Goal: Transaction & Acquisition: Purchase product/service

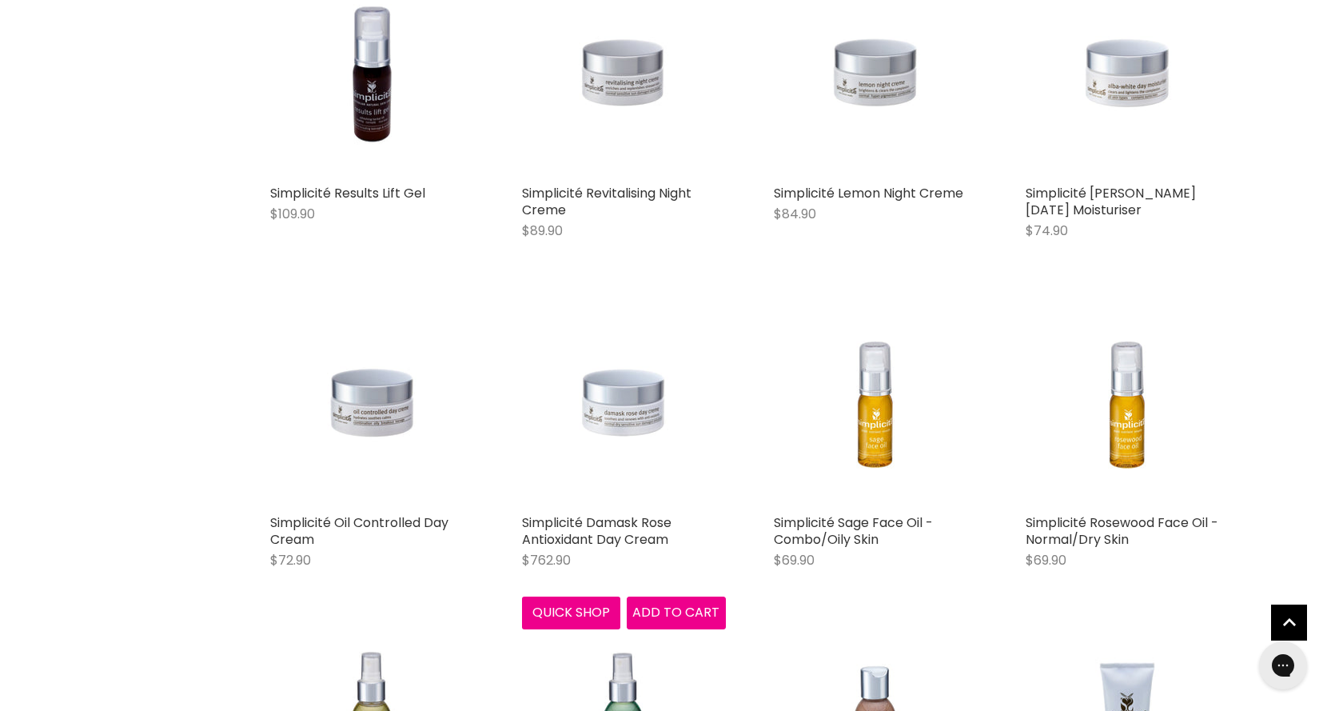
scroll to position [3596, 0]
click at [631, 514] on link "Simplicité Damask Rose Antioxidant Day Cream" at bounding box center [596, 529] width 149 height 35
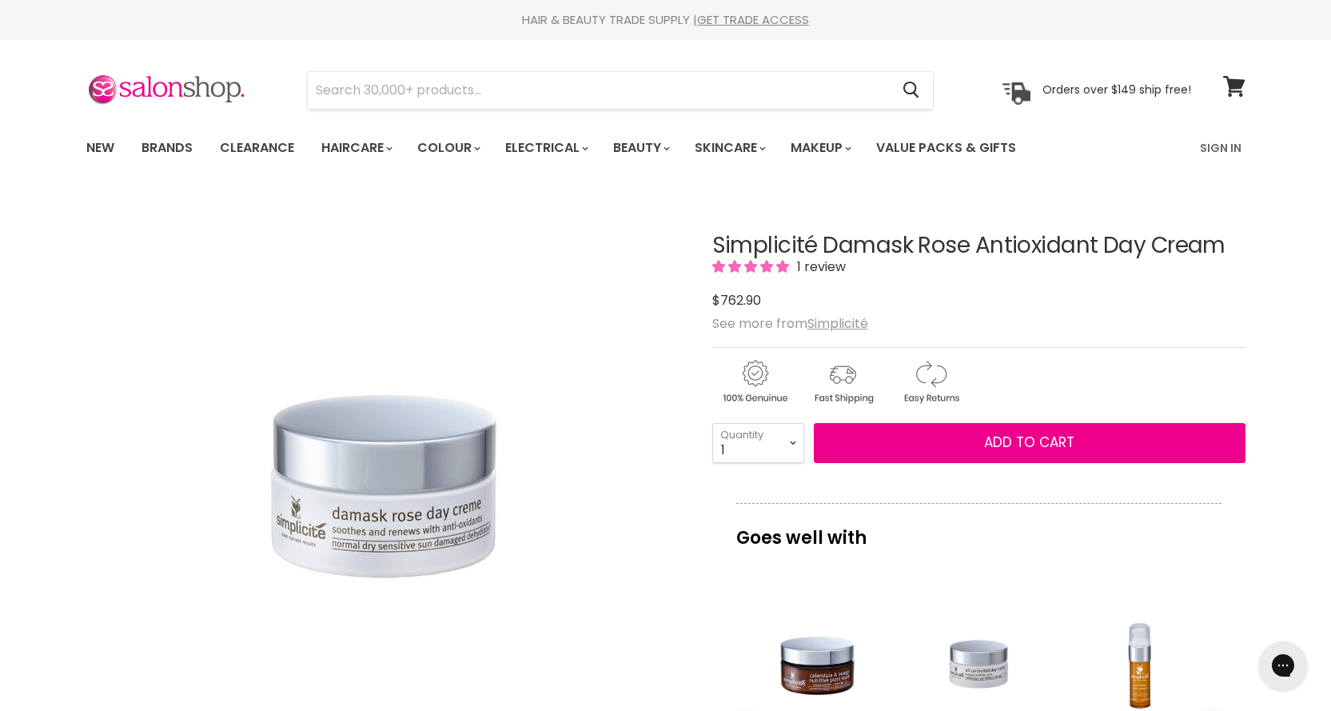
click at [809, 263] on span "1 review" at bounding box center [819, 266] width 54 height 18
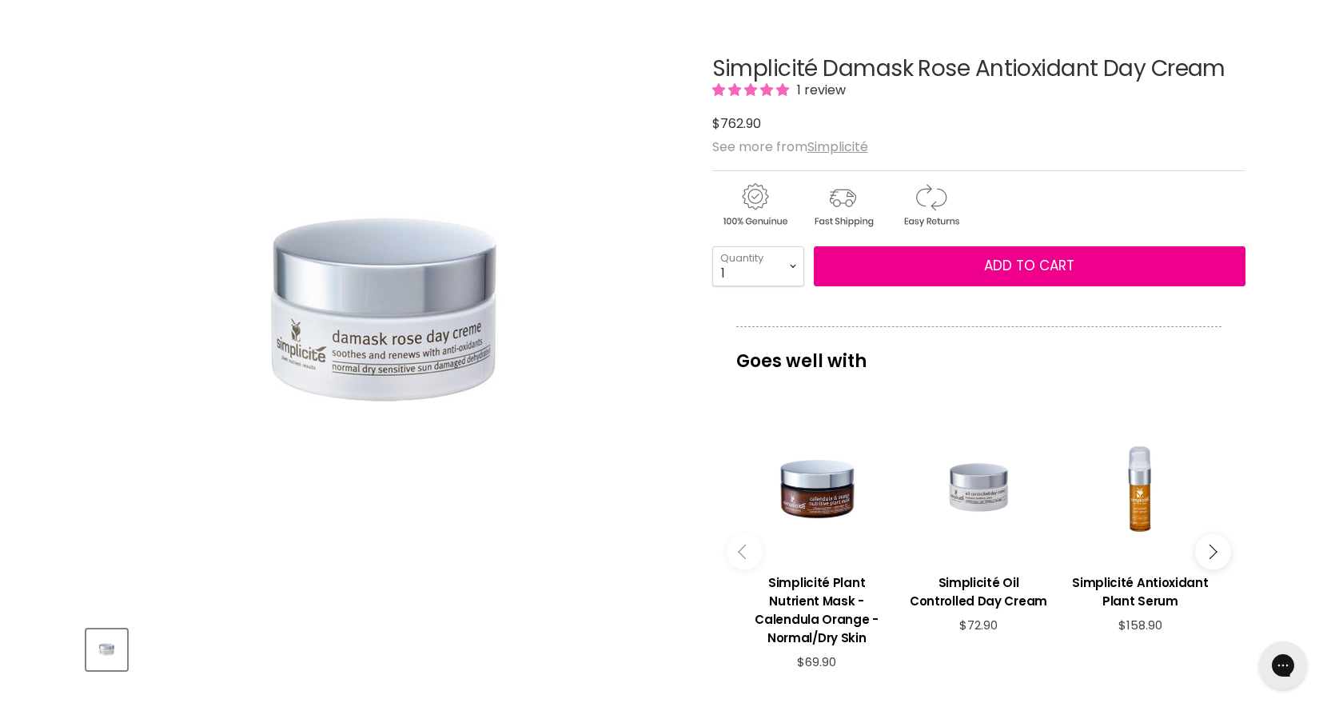
scroll to position [161, 0]
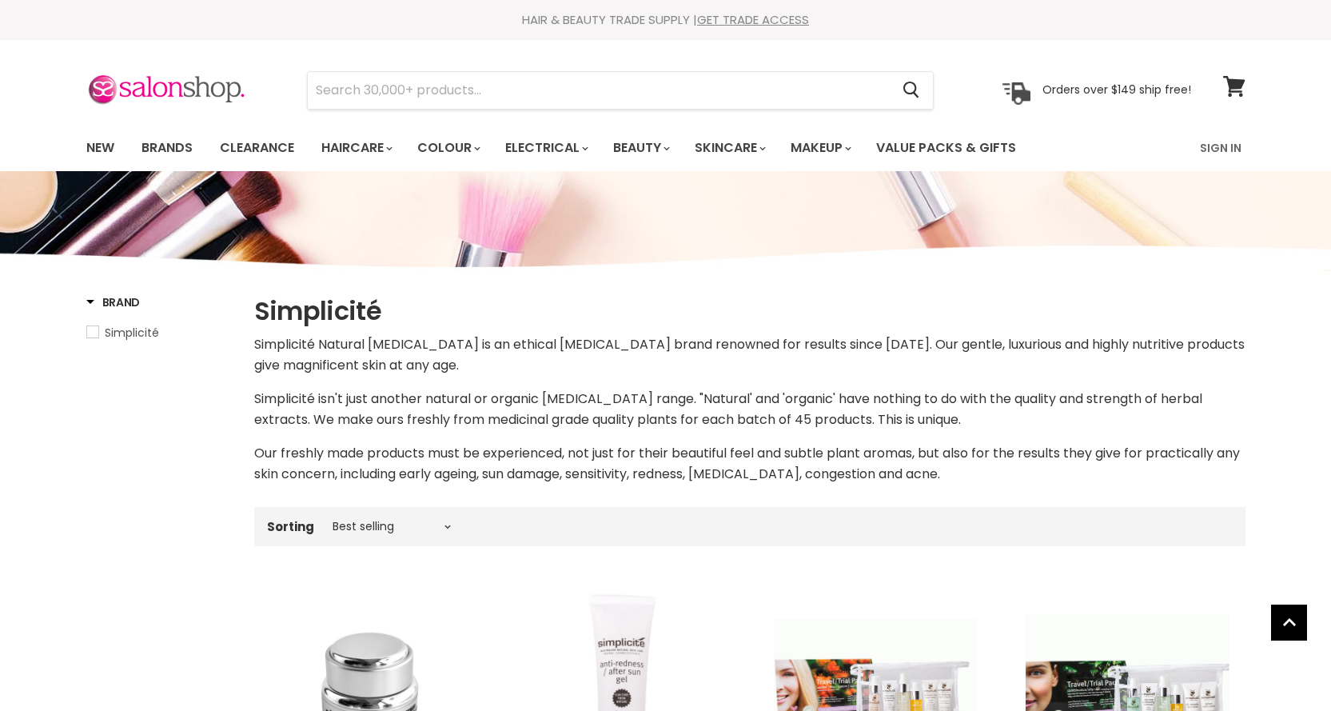
scroll to position [3881, 0]
